Goal: Task Accomplishment & Management: Use online tool/utility

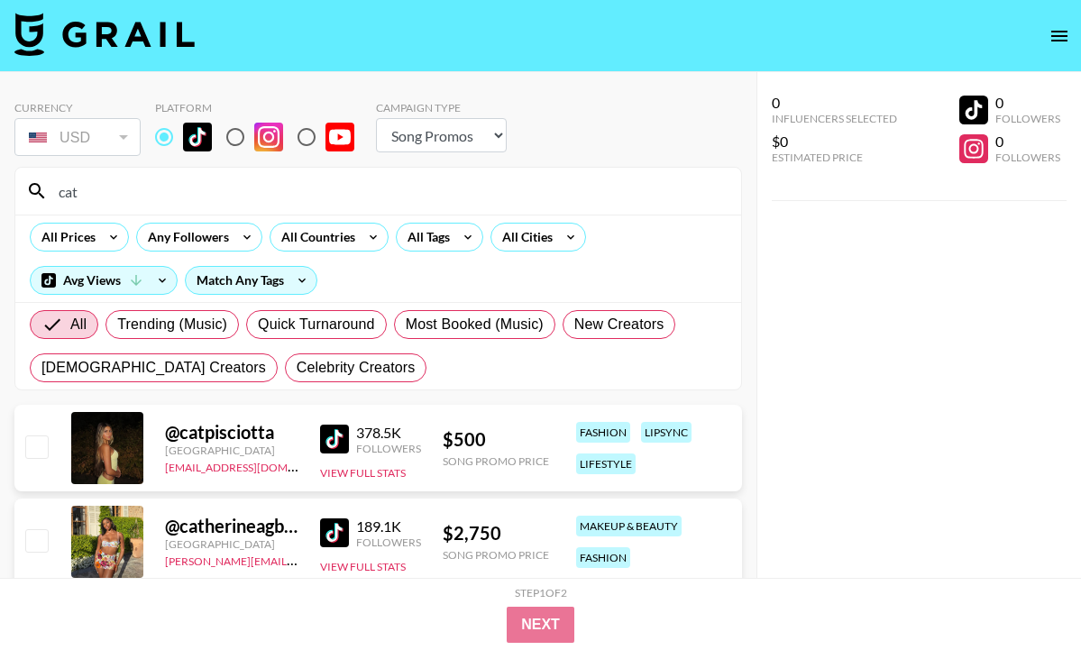
select select "Song"
click at [434, 236] on div "All Tags" at bounding box center [425, 237] width 57 height 27
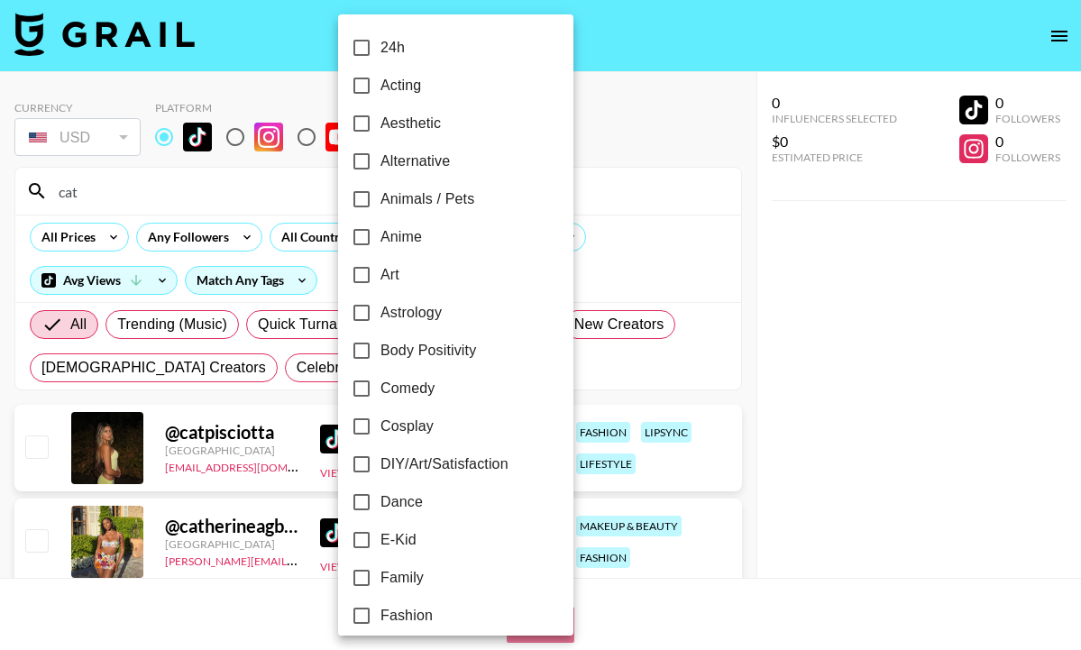
click at [229, 207] on div at bounding box center [540, 325] width 1081 height 650
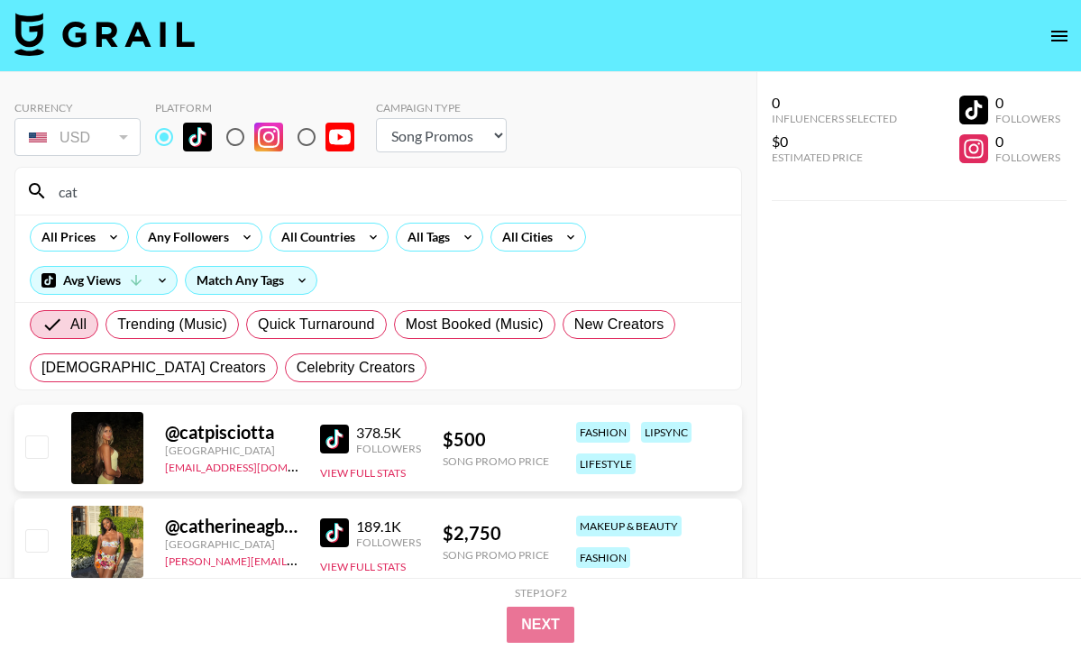
click at [229, 207] on div at bounding box center [540, 325] width 1081 height 650
click at [229, 207] on div "24h Acting Aesthetic Alternative Animals / Pets Anime Art Astrology Body Positi…" at bounding box center [540, 325] width 1081 height 650
click at [223, 196] on input "cat" at bounding box center [389, 191] width 682 height 29
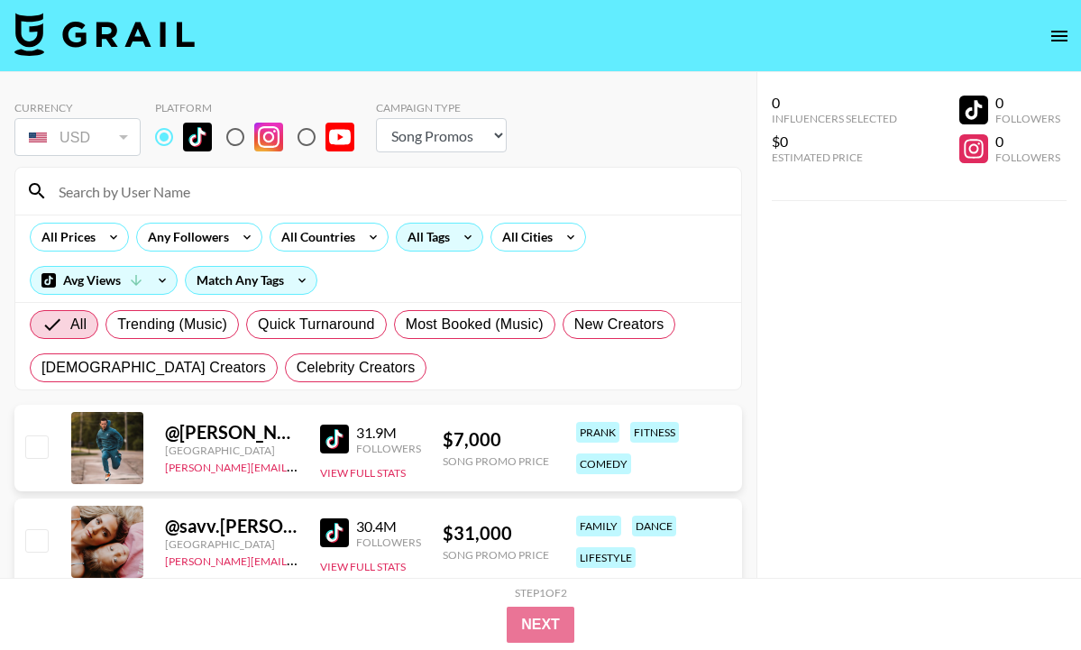
click at [437, 223] on div "All Tags" at bounding box center [439, 237] width 87 height 29
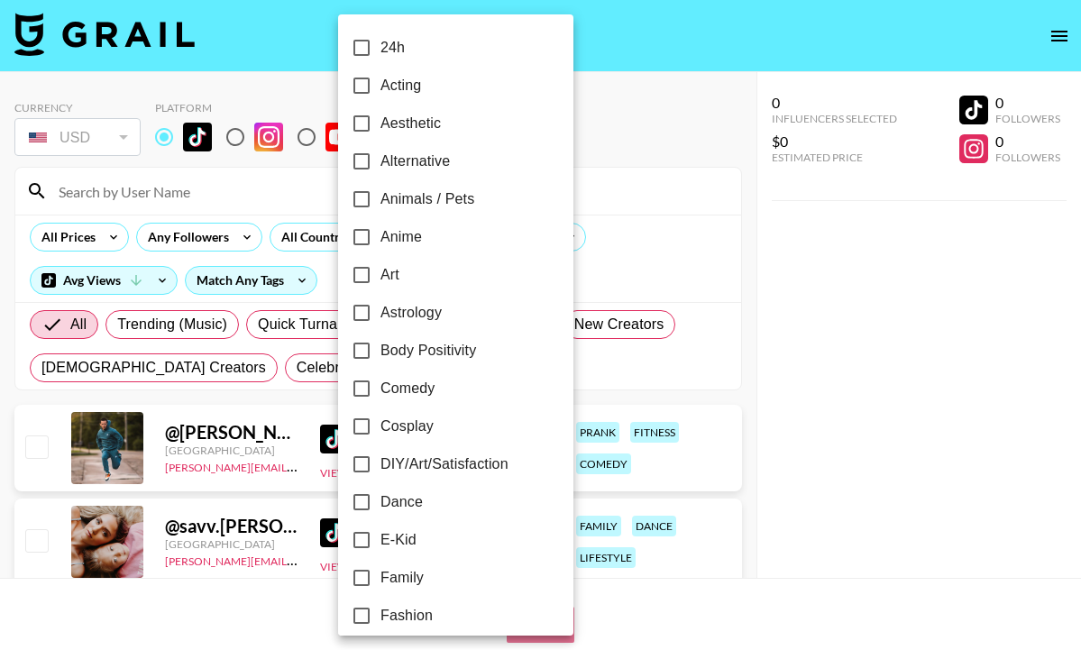
click at [416, 507] on span "Dance" at bounding box center [401, 502] width 42 height 22
click at [380, 507] on input "Dance" at bounding box center [361, 502] width 38 height 38
checkbox input "true"
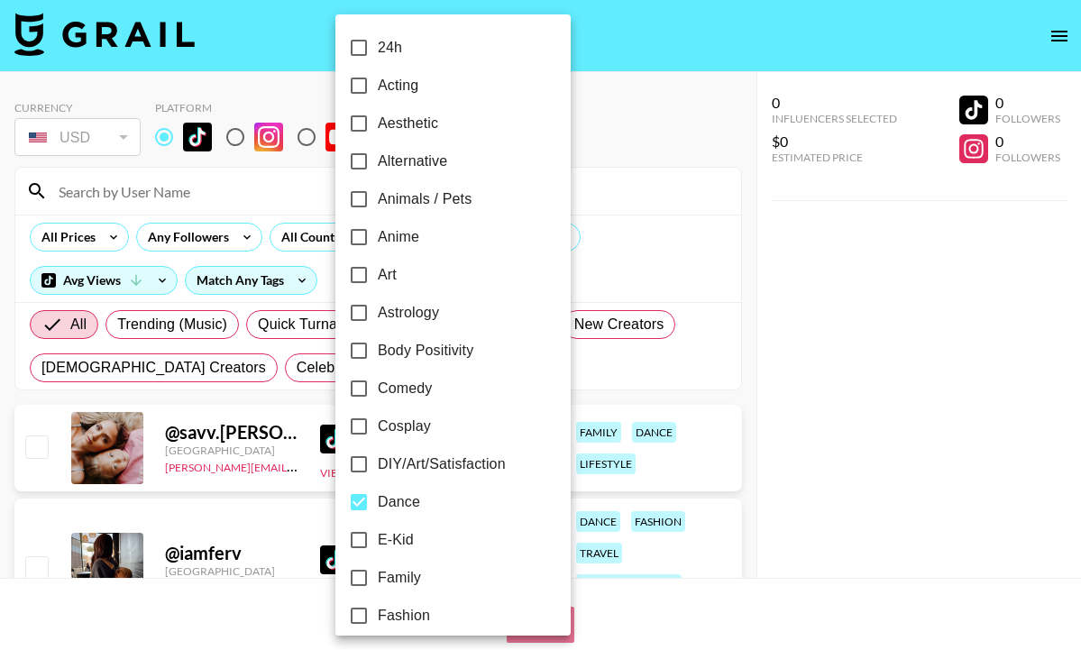
click at [86, 251] on div at bounding box center [540, 325] width 1081 height 650
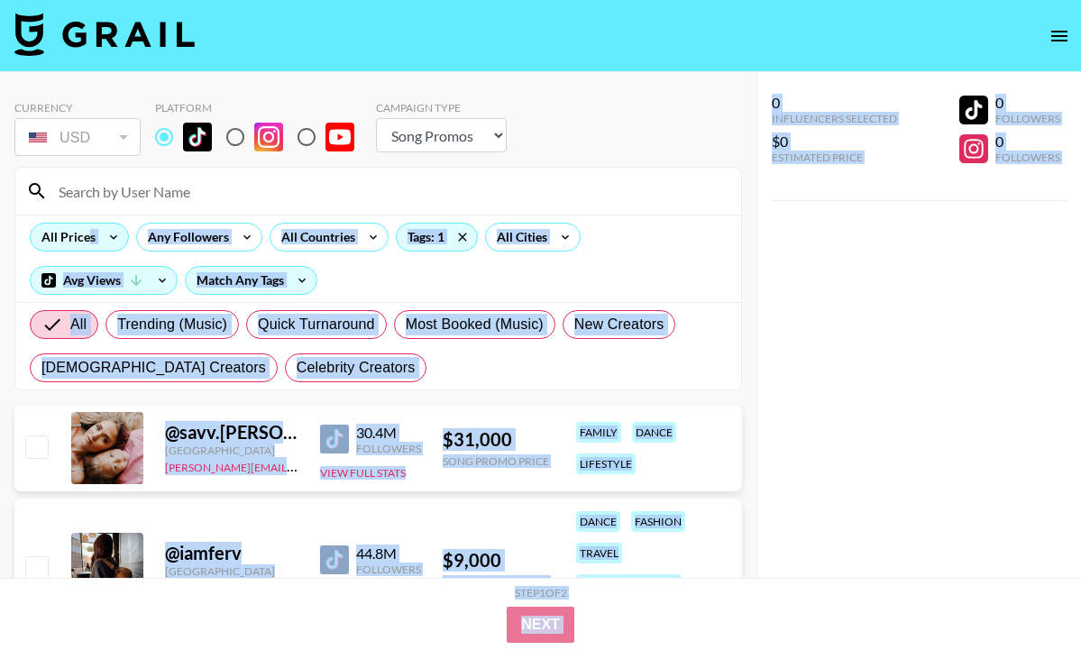
click at [94, 233] on div "All Prices" at bounding box center [65, 237] width 68 height 27
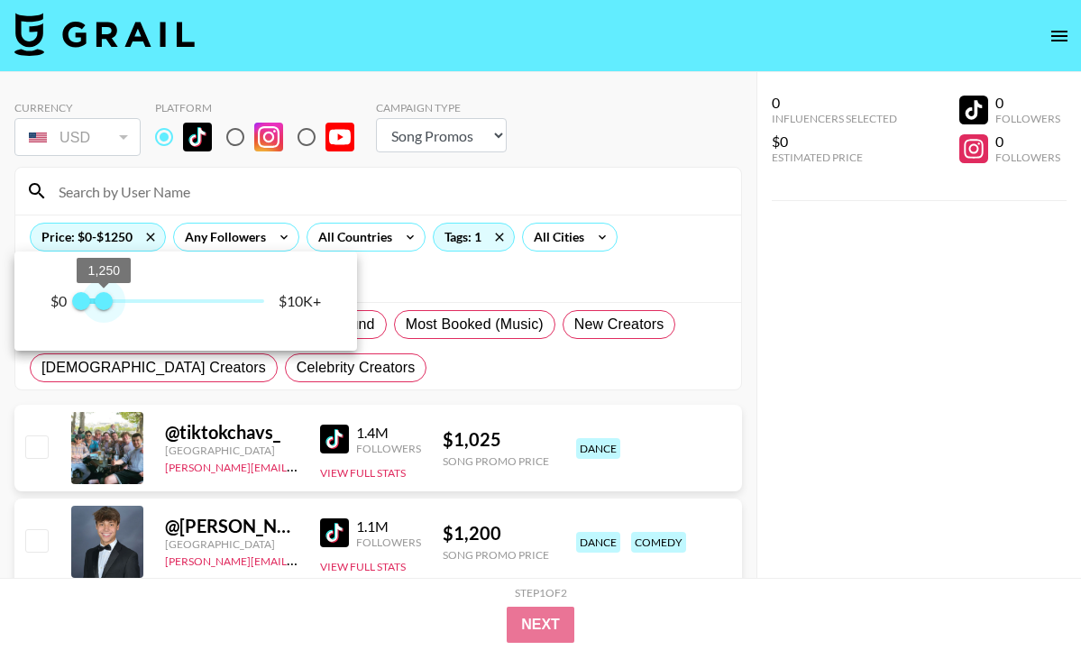
type input "1000"
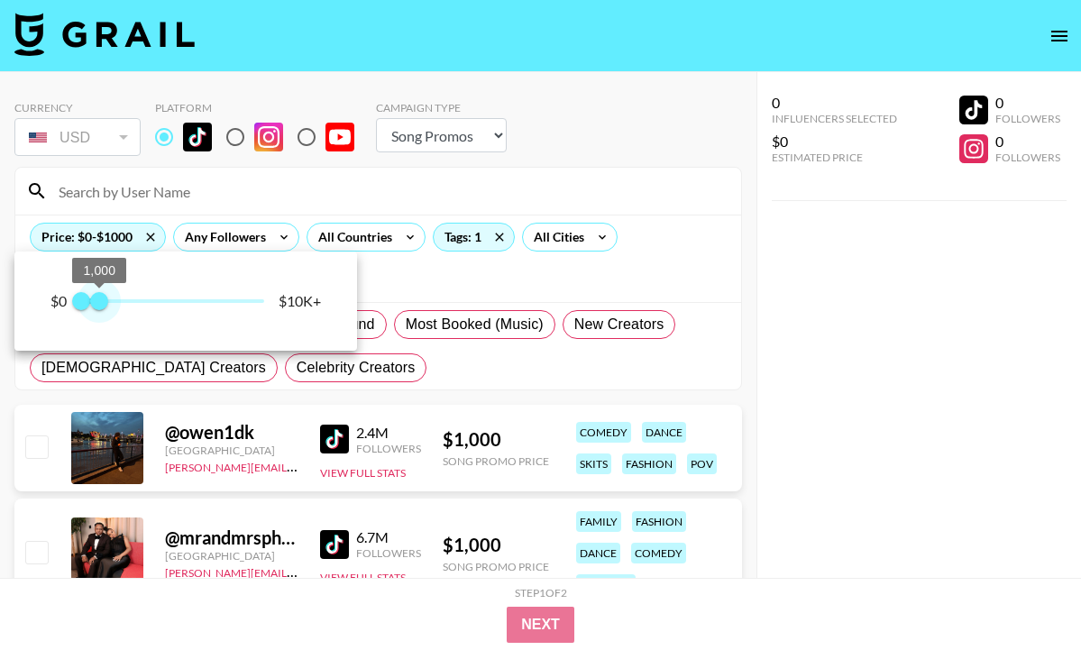
drag, startPoint x: 264, startPoint y: 302, endPoint x: 99, endPoint y: 298, distance: 165.0
click at [99, 298] on span "1,000" at bounding box center [99, 301] width 18 height 18
click at [499, 276] on div at bounding box center [540, 325] width 1081 height 650
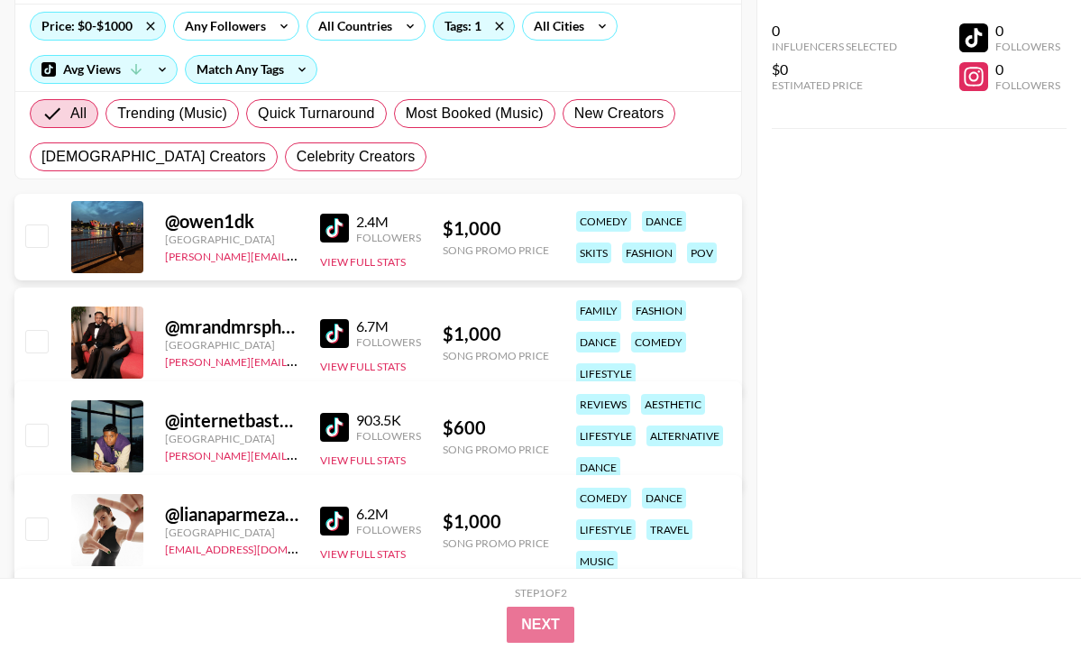
scroll to position [224, 0]
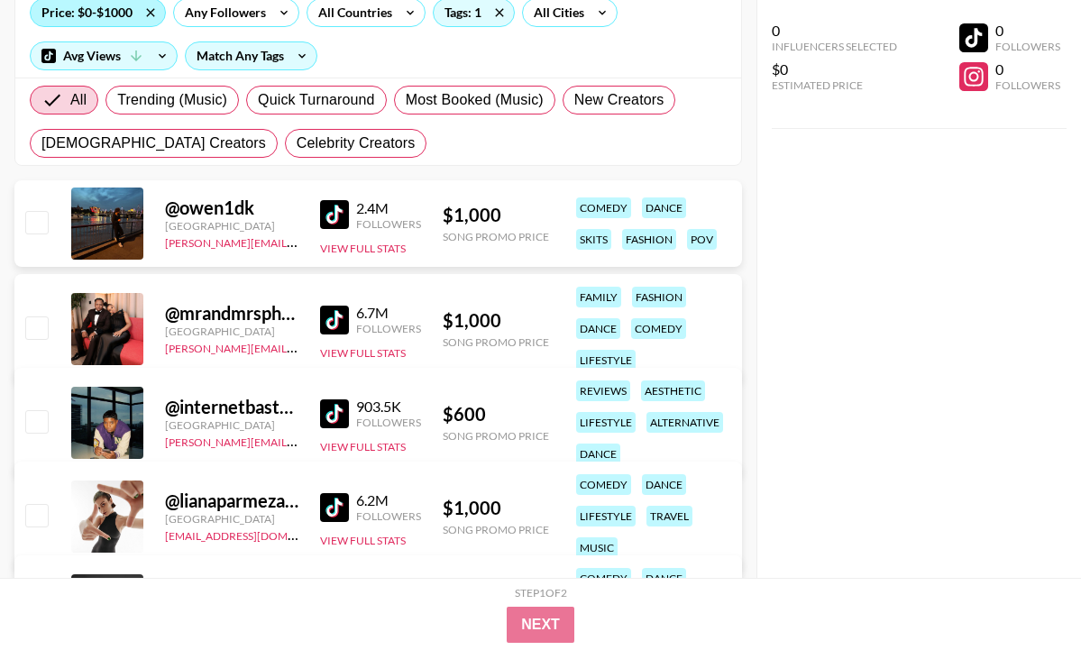
click at [93, 19] on div "Price: $0-$1000" at bounding box center [98, 12] width 134 height 27
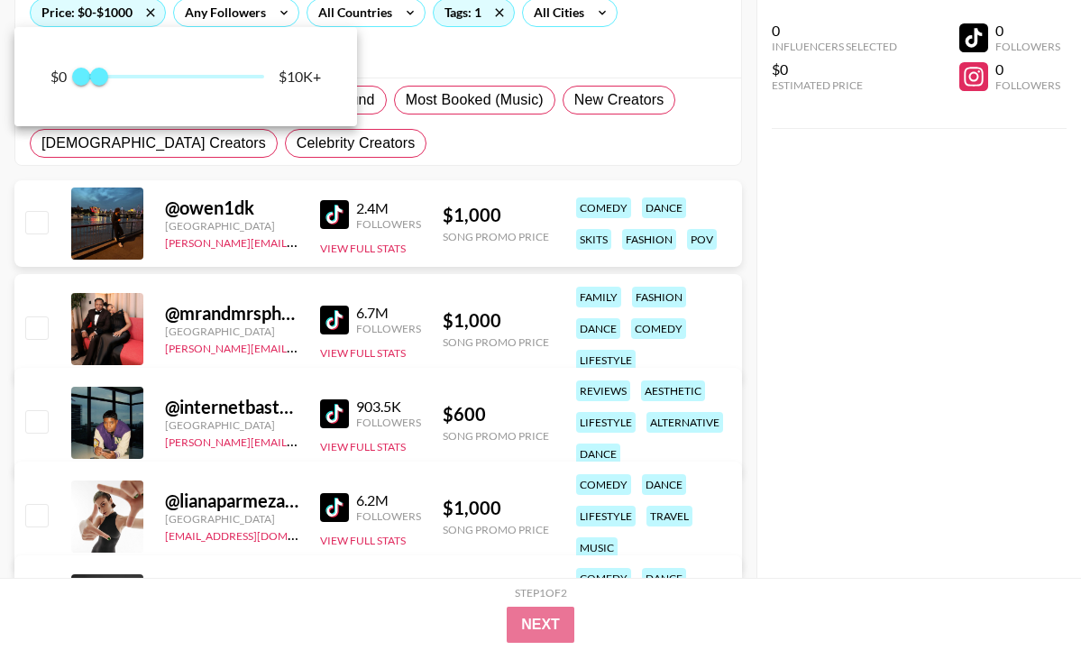
click at [489, 152] on div at bounding box center [540, 325] width 1081 height 650
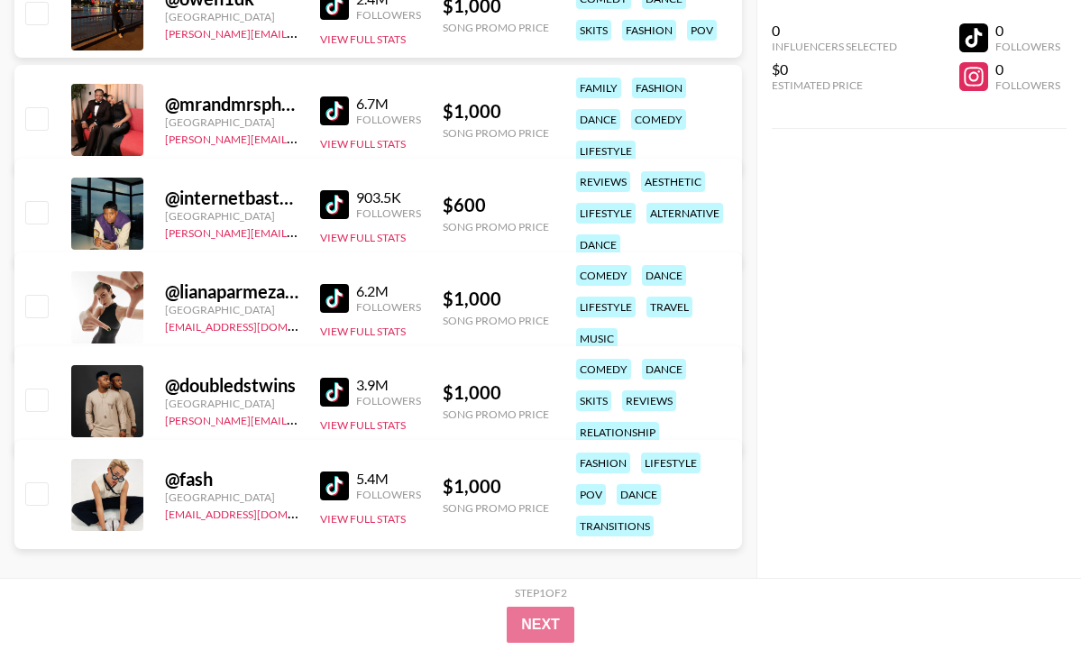
scroll to position [442, 0]
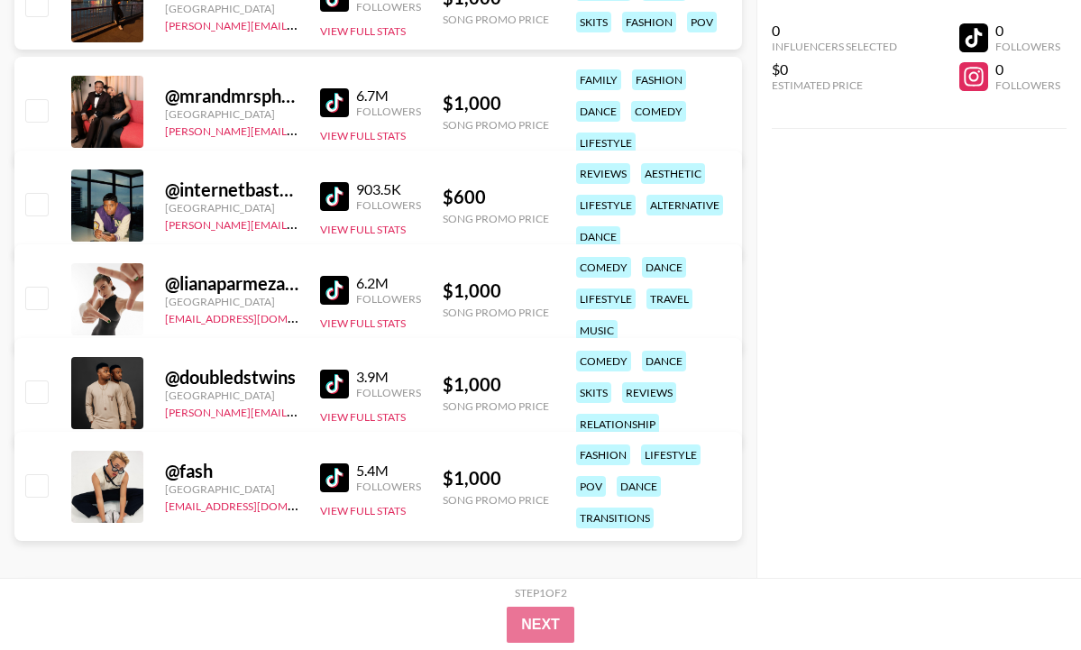
click at [326, 374] on img at bounding box center [334, 384] width 29 height 29
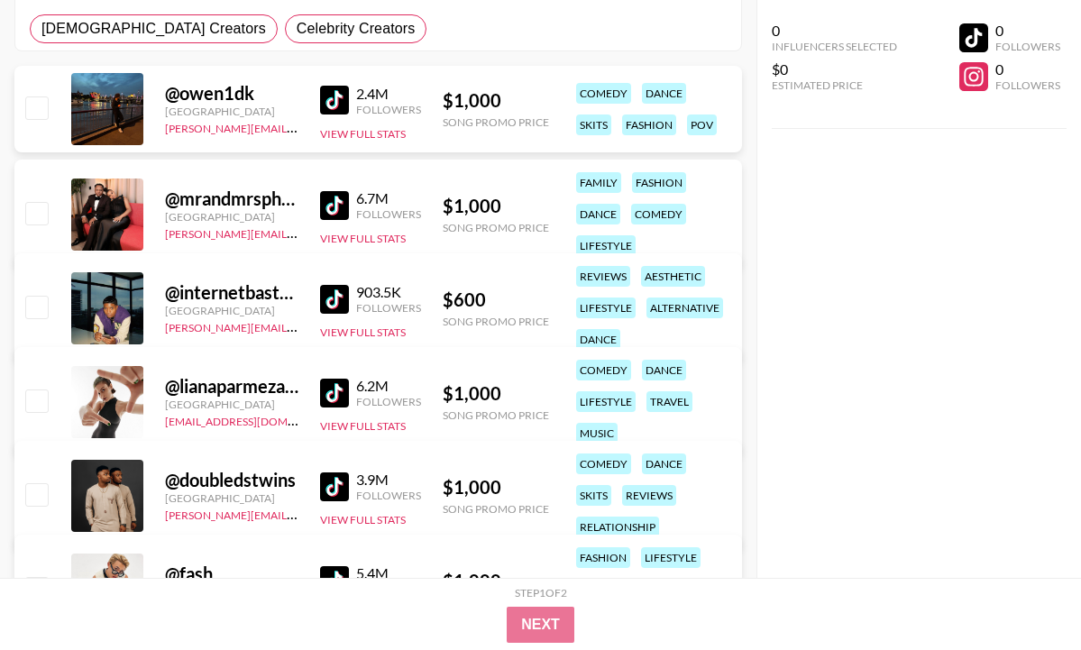
scroll to position [337, 0]
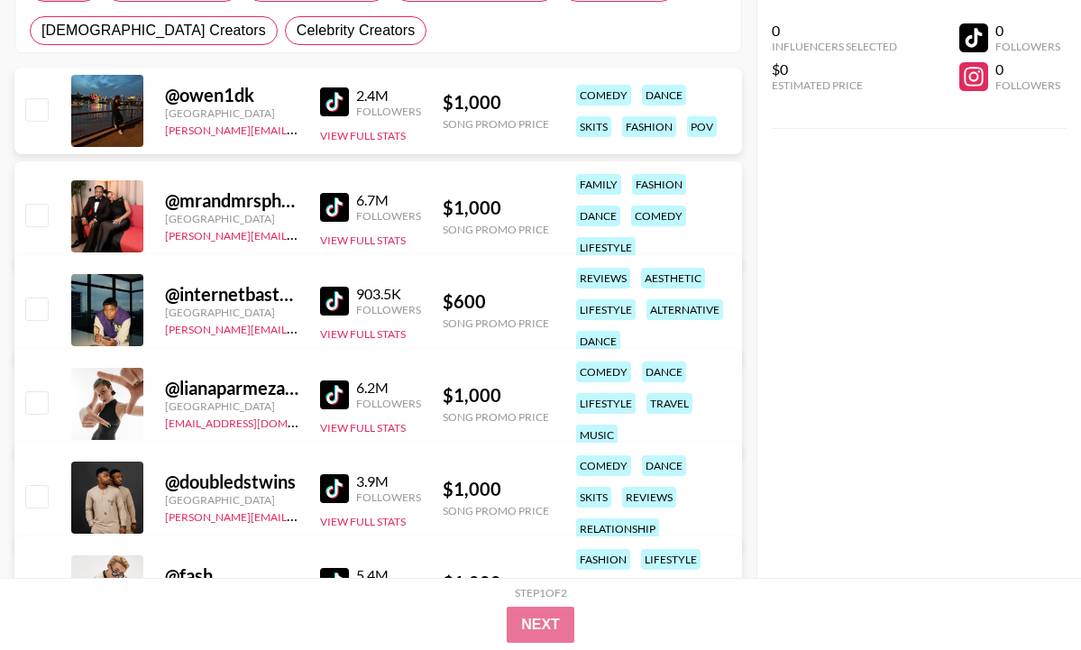
click at [321, 291] on img at bounding box center [334, 301] width 29 height 29
click at [335, 299] on img at bounding box center [334, 301] width 29 height 29
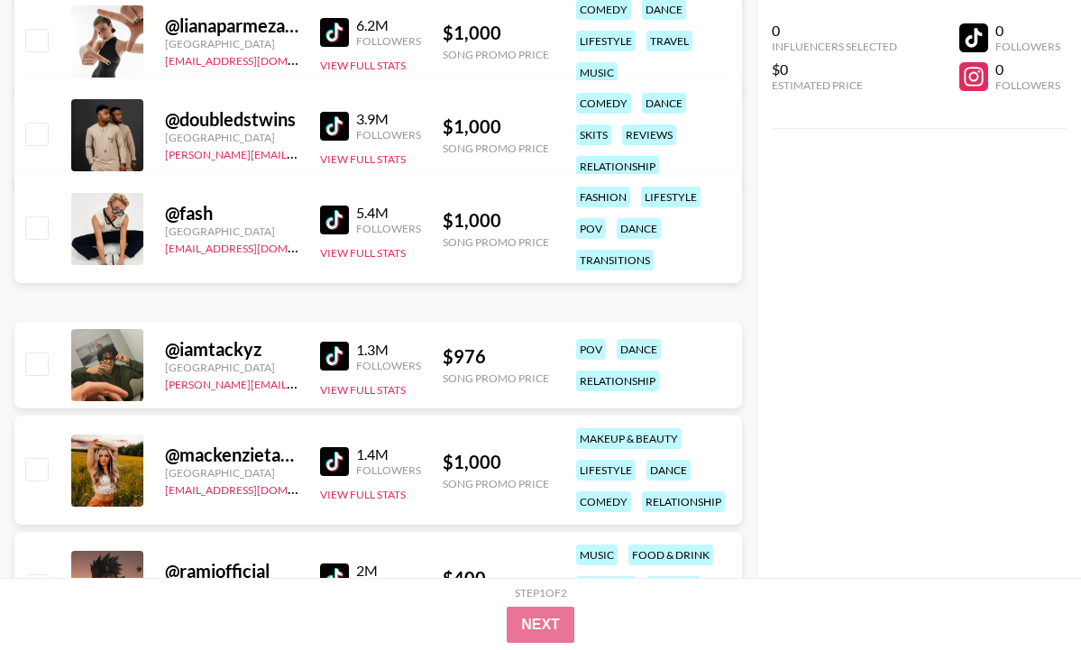
scroll to position [730, 0]
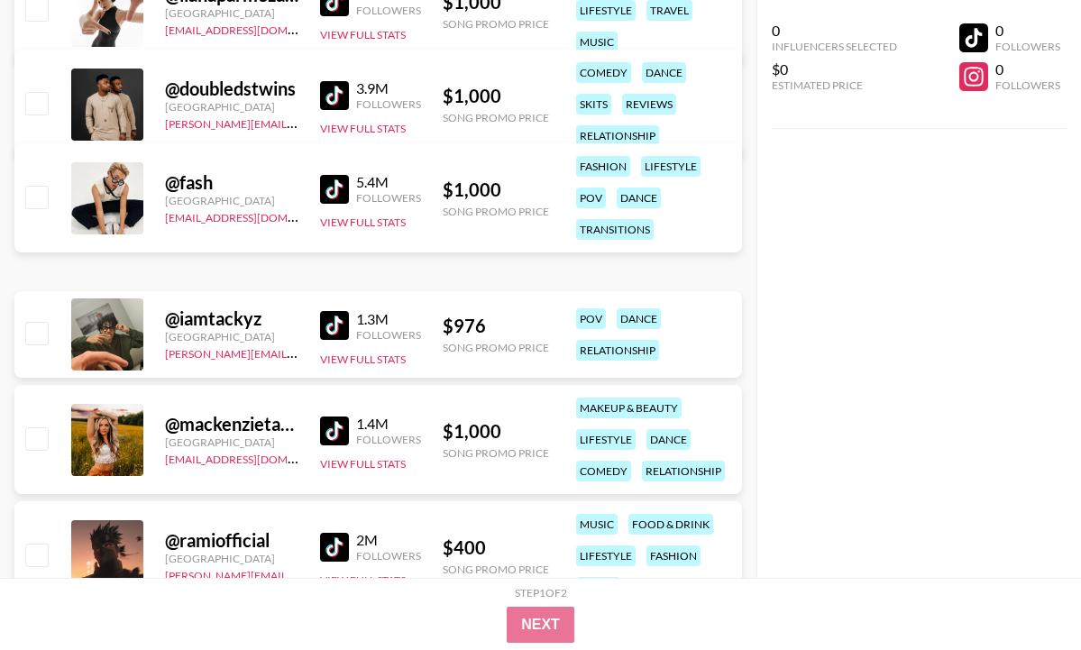
click at [328, 315] on img at bounding box center [334, 325] width 29 height 29
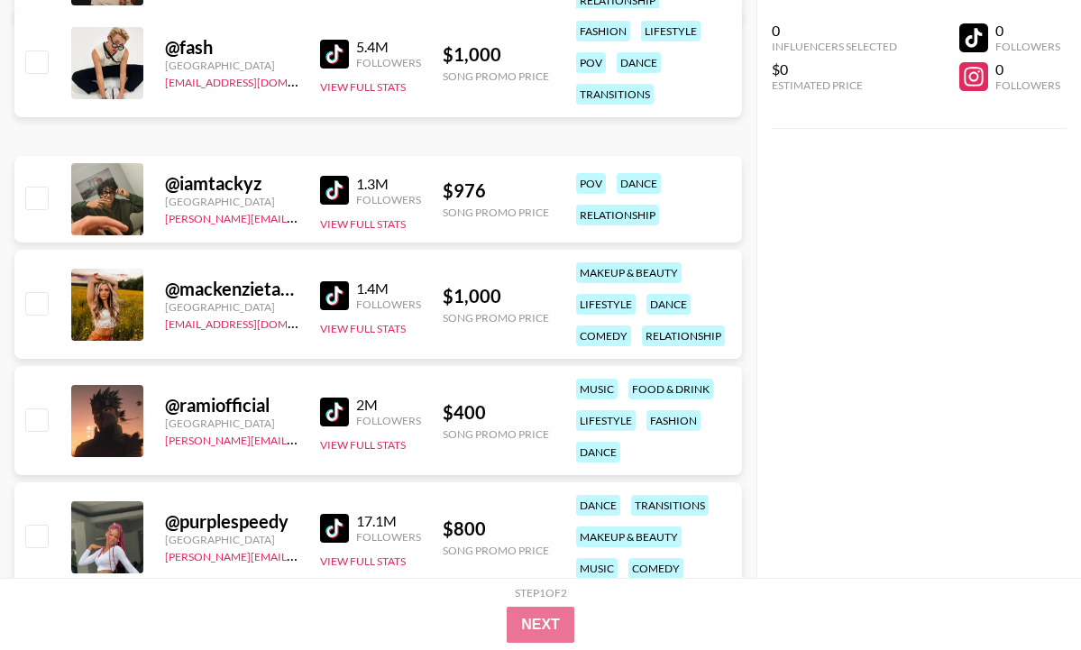
scroll to position [866, 0]
click at [342, 401] on img at bounding box center [334, 411] width 29 height 29
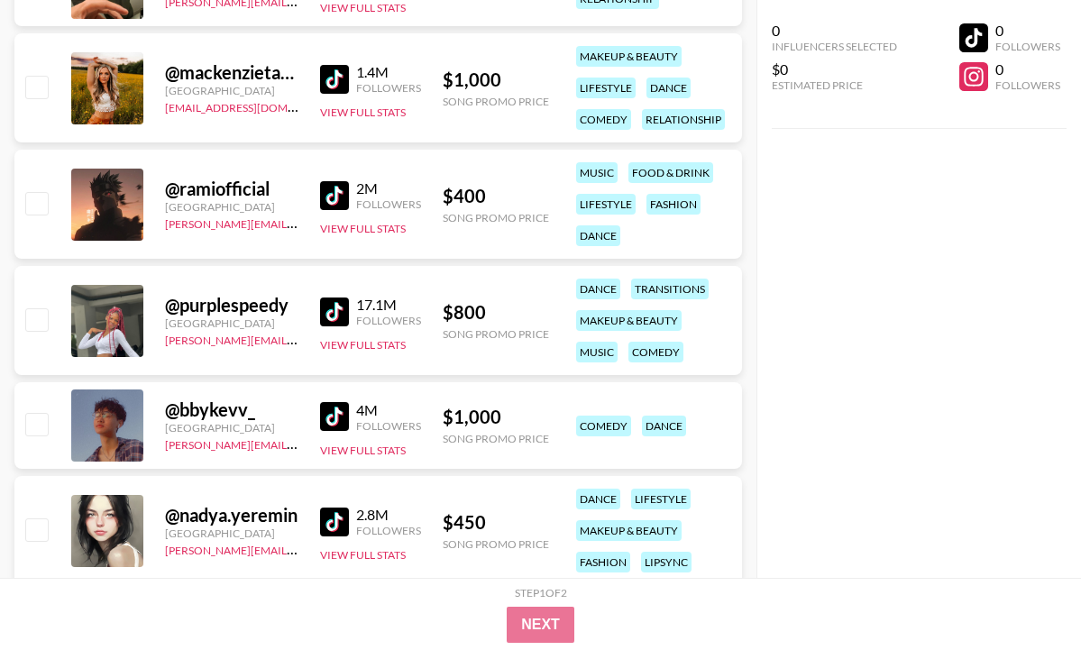
scroll to position [1082, 0]
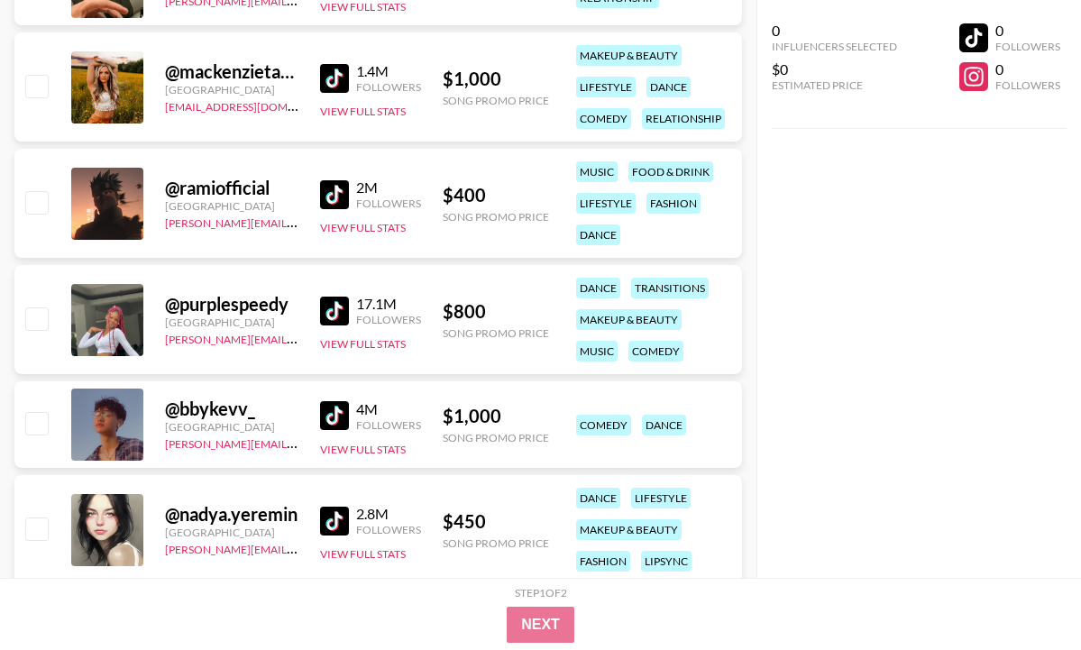
click at [342, 413] on img at bounding box center [334, 415] width 29 height 29
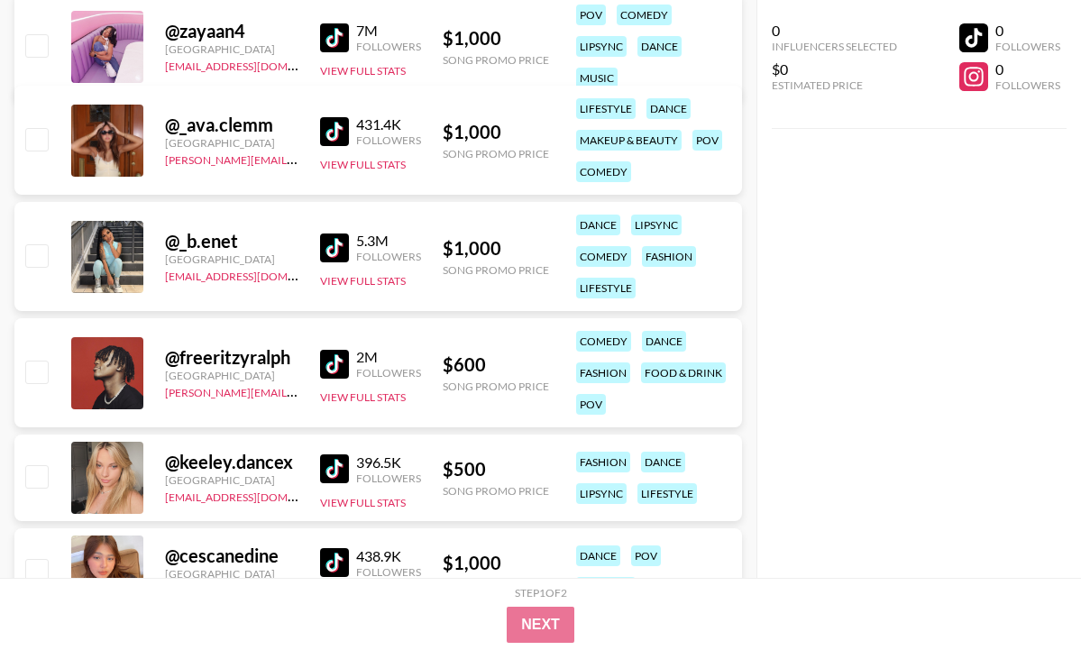
scroll to position [1709, 0]
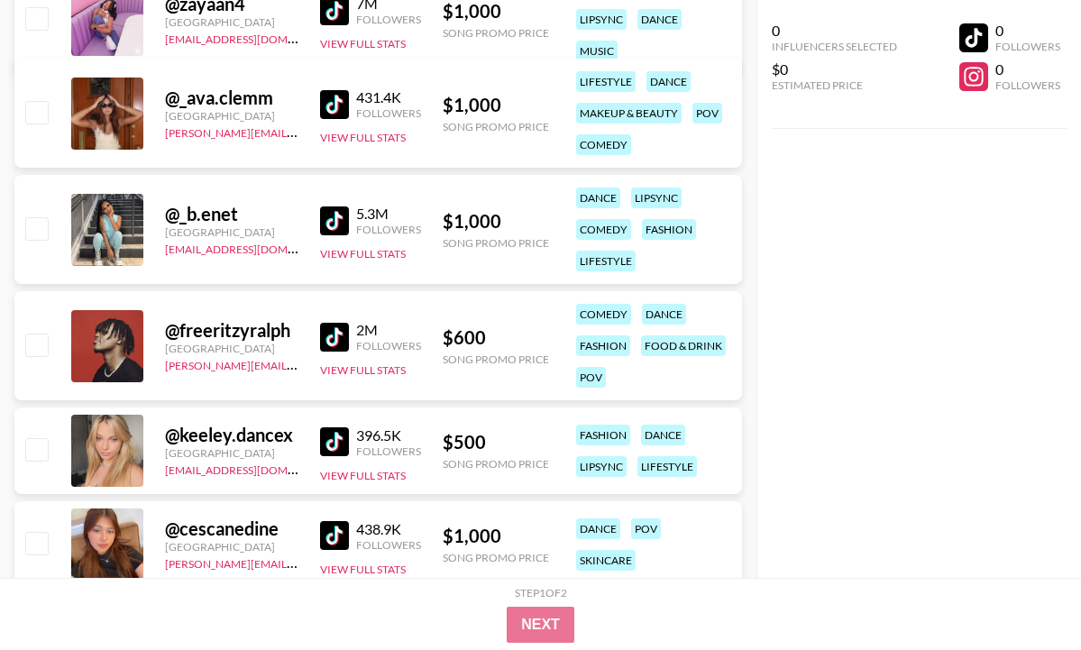
click at [339, 332] on img at bounding box center [334, 337] width 29 height 29
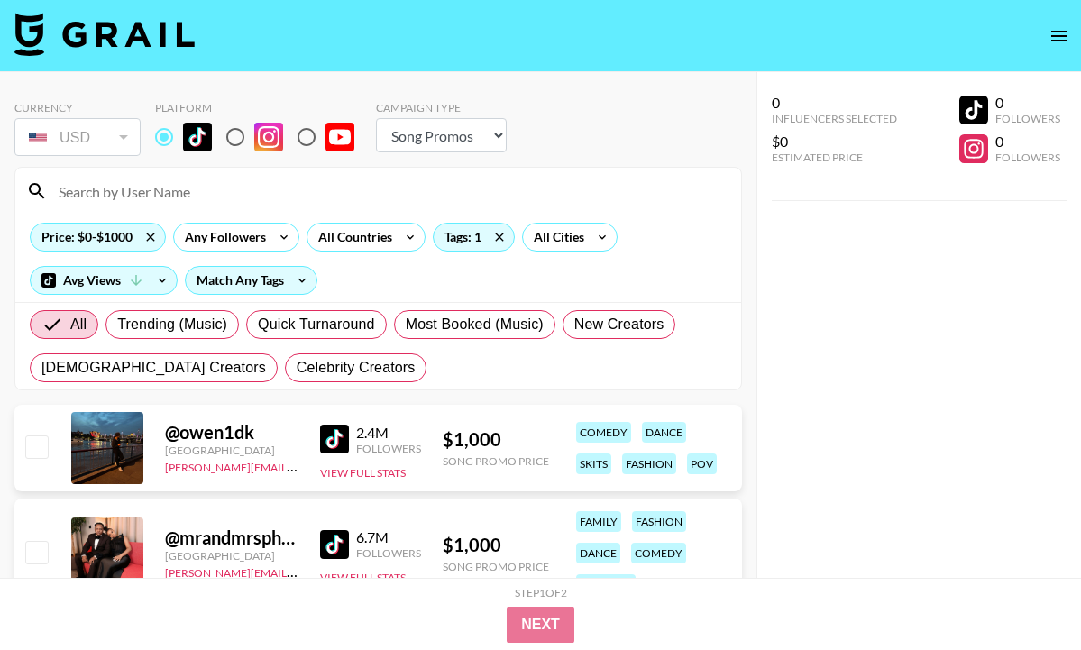
scroll to position [0, 0]
click at [488, 233] on icon at bounding box center [499, 237] width 29 height 27
click at [459, 233] on div "Tags: 1" at bounding box center [474, 237] width 80 height 27
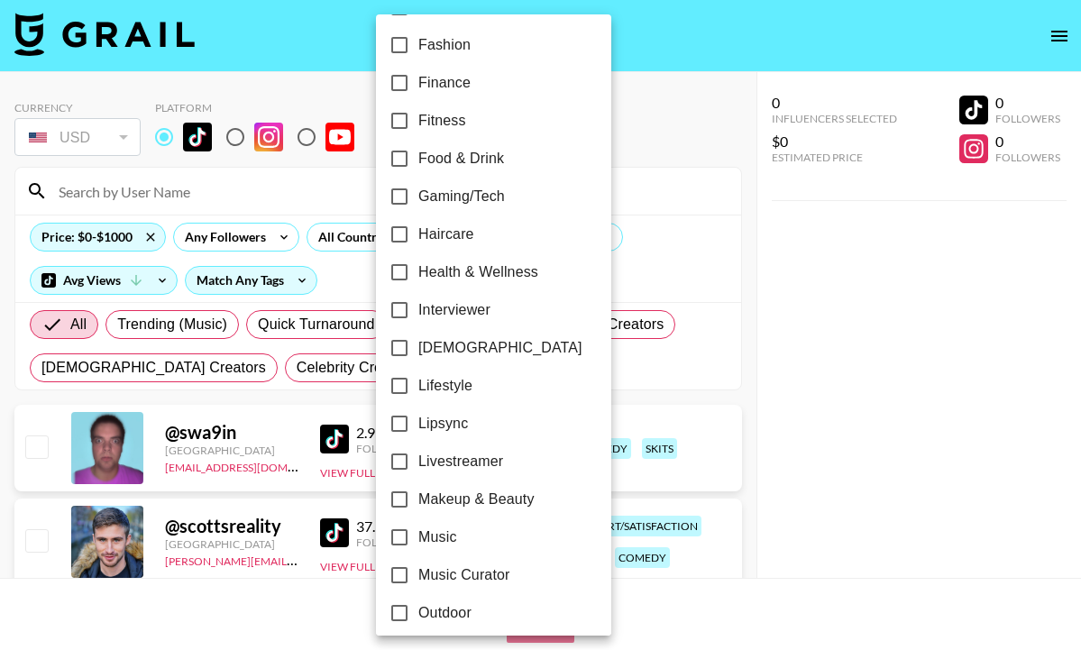
scroll to position [569, 0]
click at [400, 123] on input "Fitness" at bounding box center [399, 123] width 38 height 38
checkbox input "true"
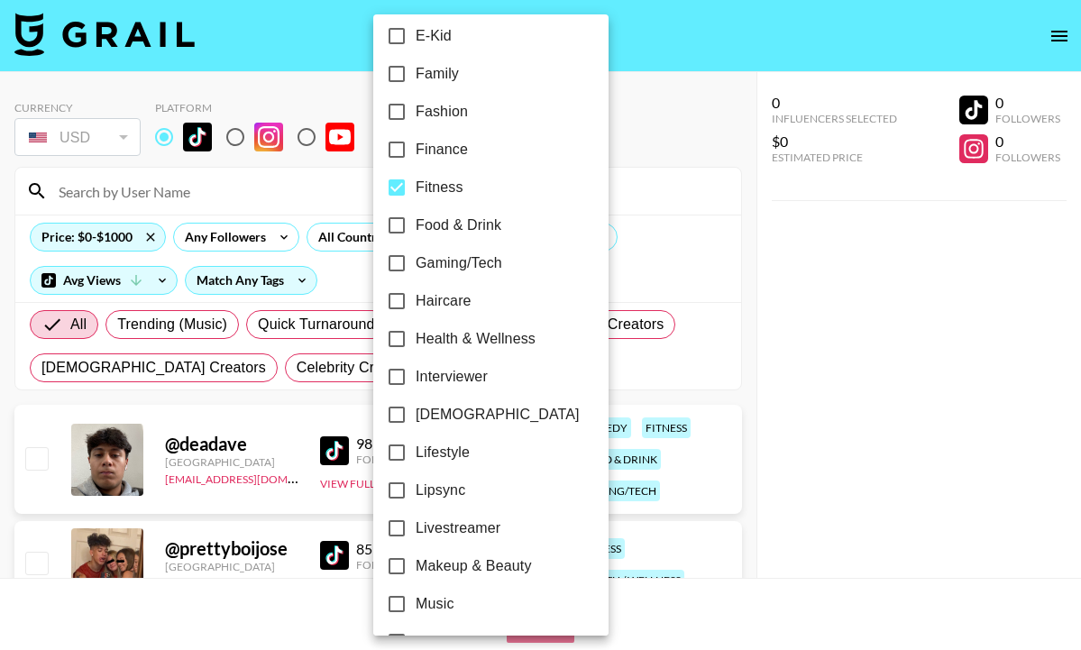
scroll to position [500, 0]
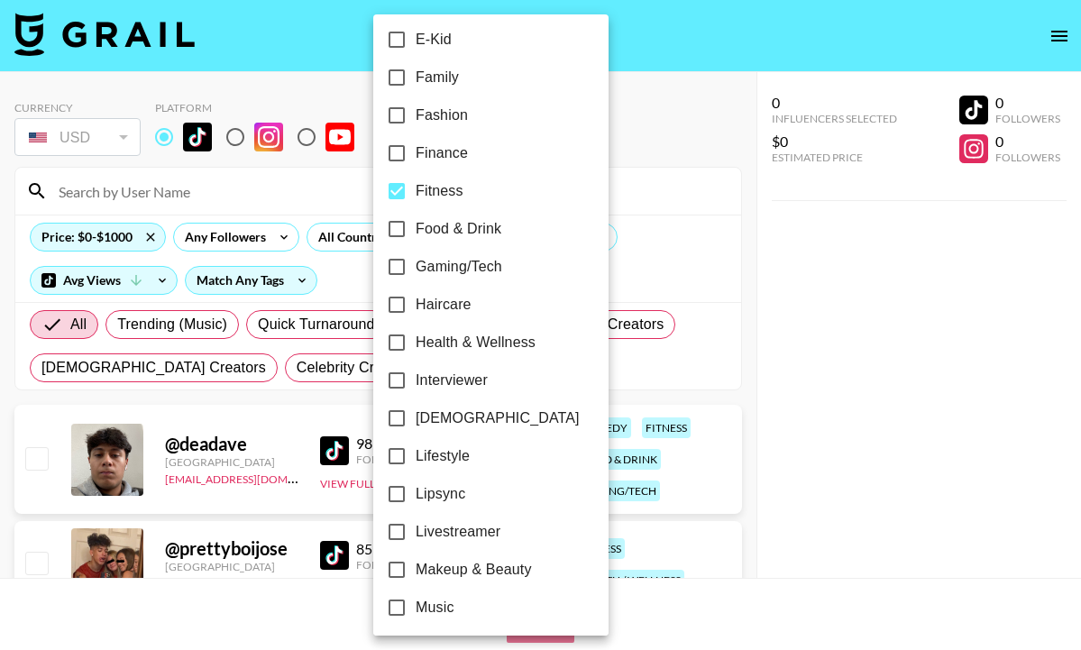
click at [402, 350] on input "Health & Wellness" at bounding box center [397, 343] width 38 height 38
checkbox input "true"
click at [362, 267] on div at bounding box center [540, 325] width 1081 height 650
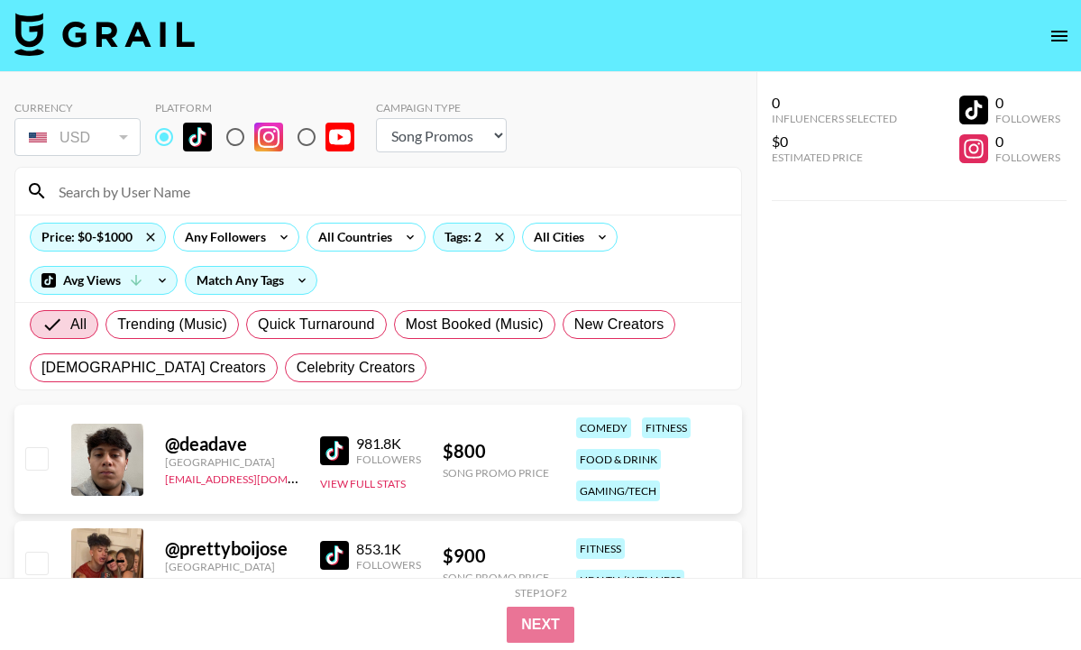
click at [262, 281] on div "Match Any Tags" at bounding box center [251, 280] width 131 height 27
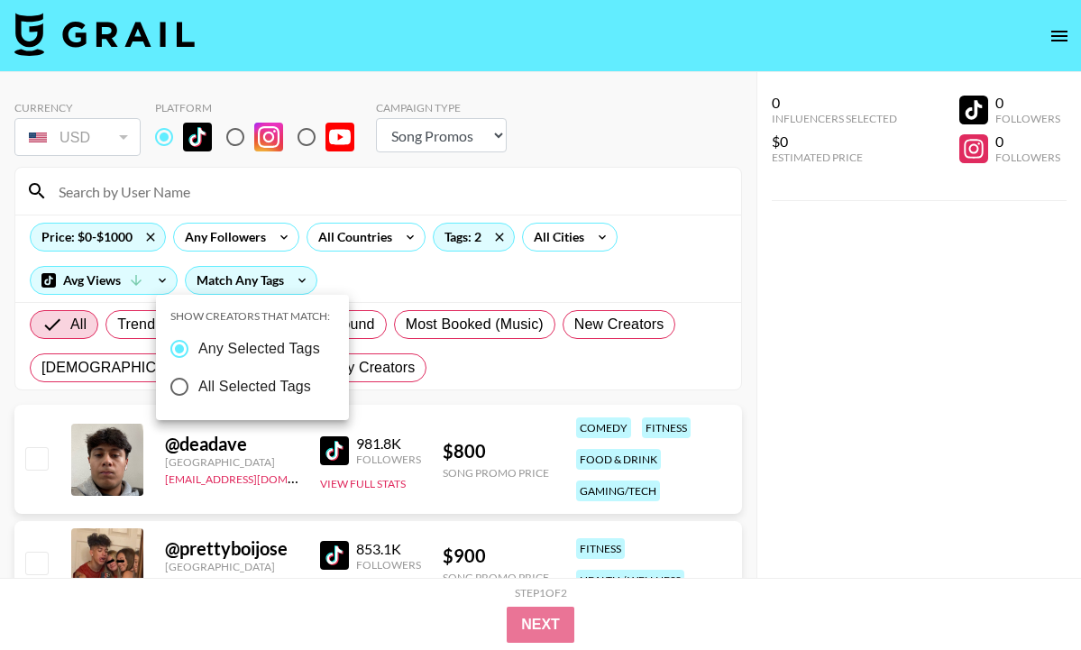
click at [275, 391] on span "All Selected Tags" at bounding box center [254, 387] width 113 height 22
click at [198, 391] on input "All Selected Tags" at bounding box center [179, 387] width 38 height 38
radio input "true"
radio input "false"
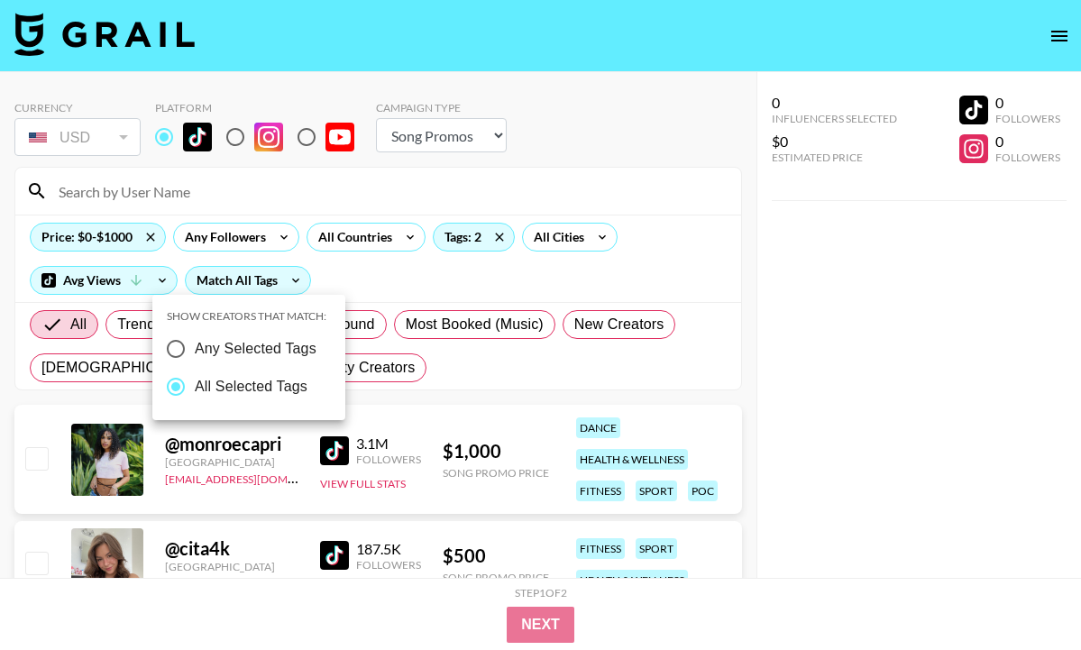
click at [484, 274] on div at bounding box center [540, 325] width 1081 height 650
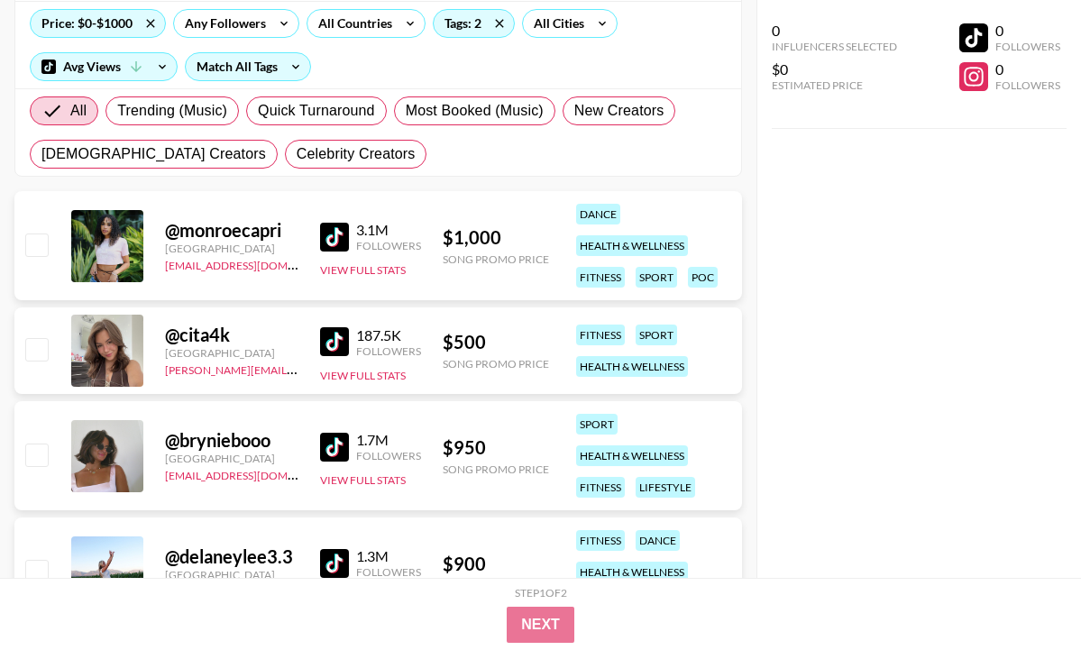
scroll to position [225, 0]
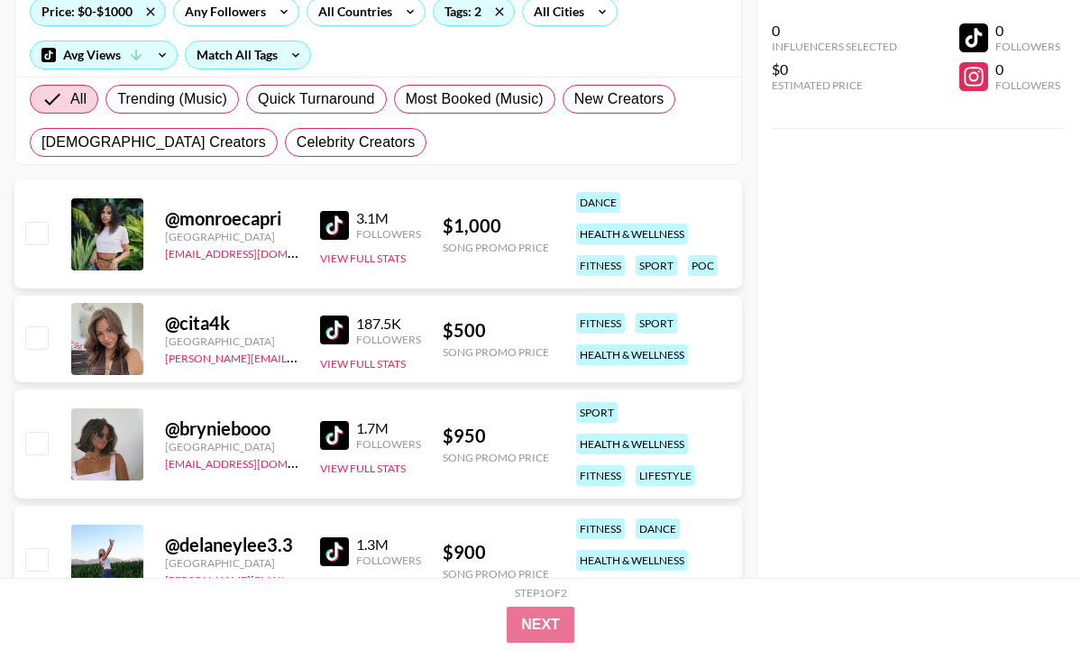
click at [334, 224] on img at bounding box center [334, 225] width 29 height 29
click at [336, 437] on img at bounding box center [334, 435] width 29 height 29
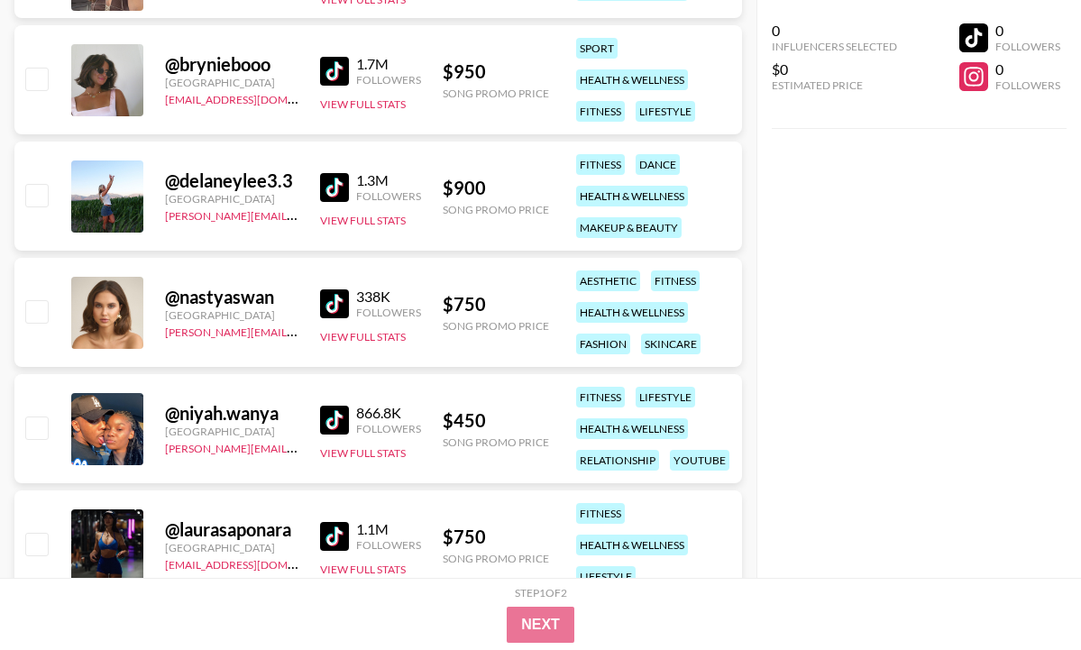
scroll to position [629, 0]
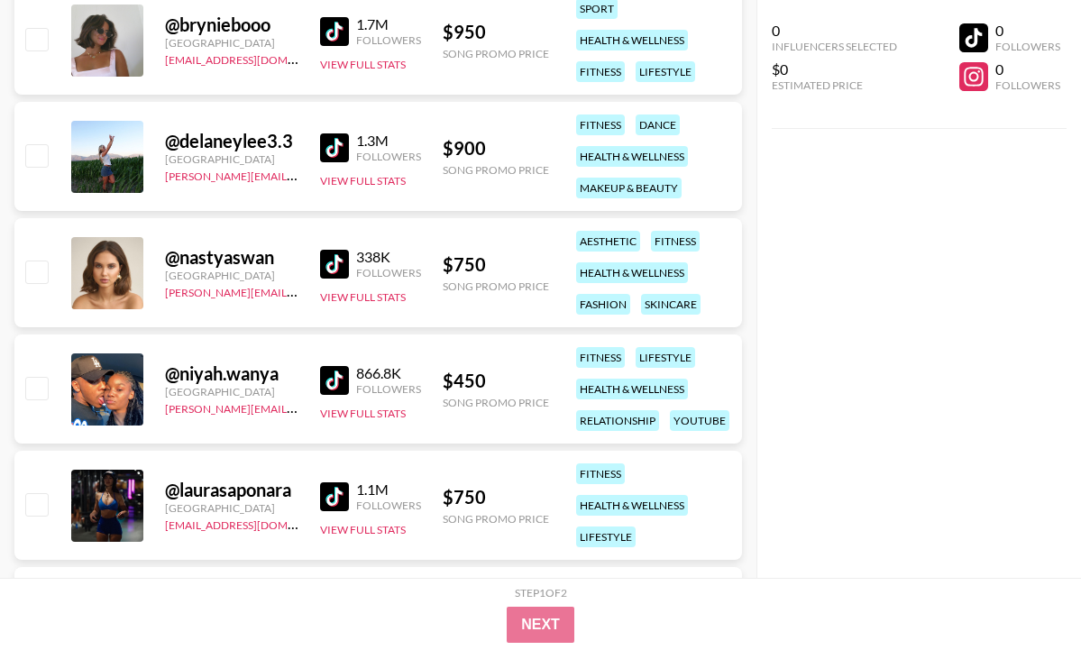
click at [315, 375] on div "@ niyah.wanya [GEOGRAPHIC_DATA] [PERSON_NAME][EMAIL_ADDRESS][DOMAIN_NAME] 866.8…" at bounding box center [377, 388] width 727 height 109
click at [322, 378] on img at bounding box center [334, 380] width 29 height 29
click at [327, 491] on img at bounding box center [334, 496] width 29 height 29
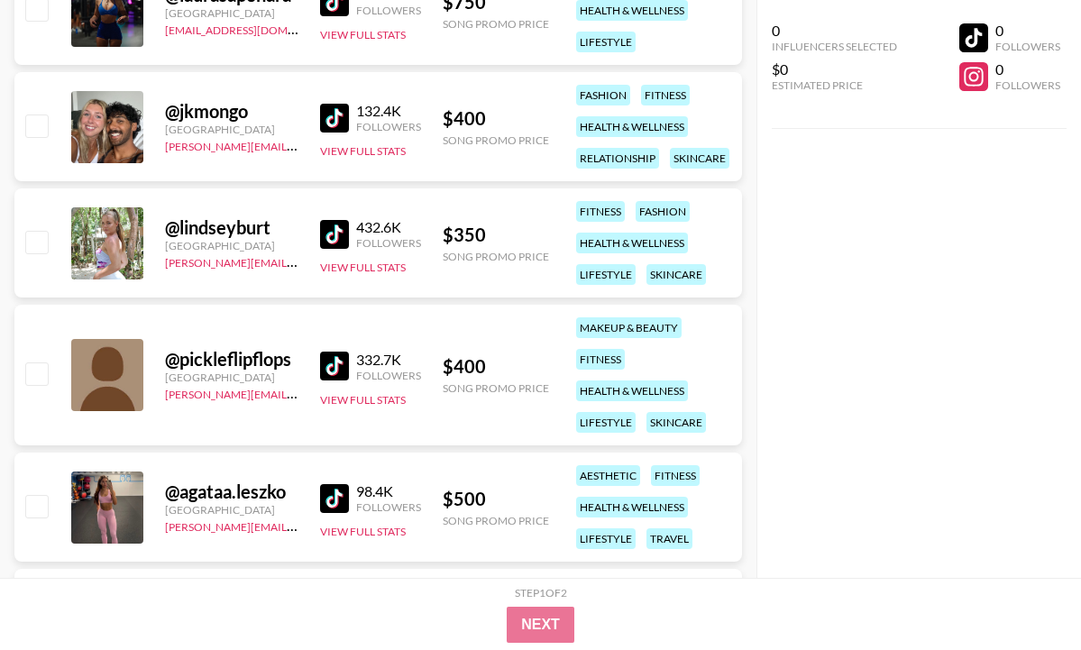
scroll to position [1152, 0]
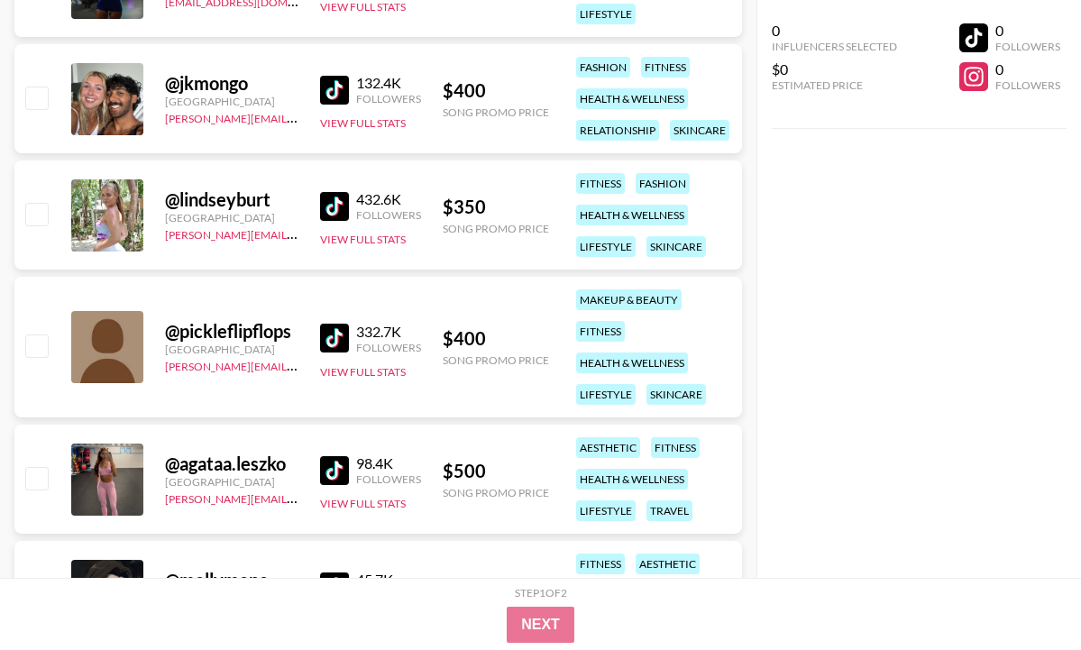
click at [327, 205] on img at bounding box center [334, 206] width 29 height 29
click at [336, 470] on img at bounding box center [334, 470] width 29 height 29
